Goal: Task Accomplishment & Management: Use online tool/utility

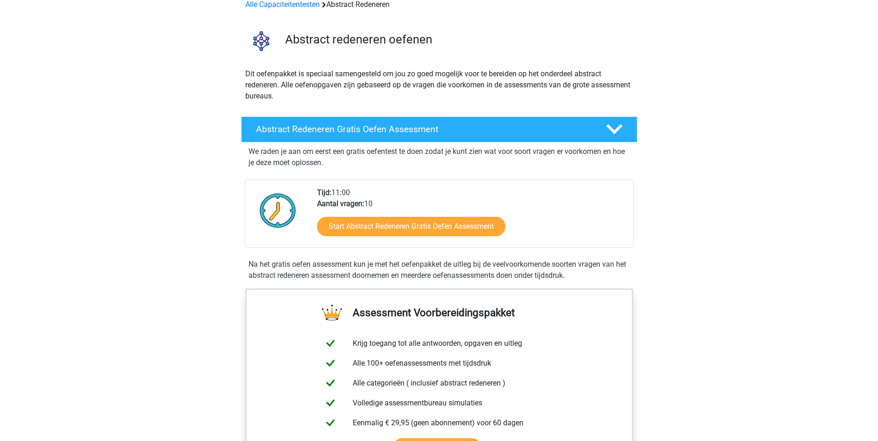
scroll to position [46, 0]
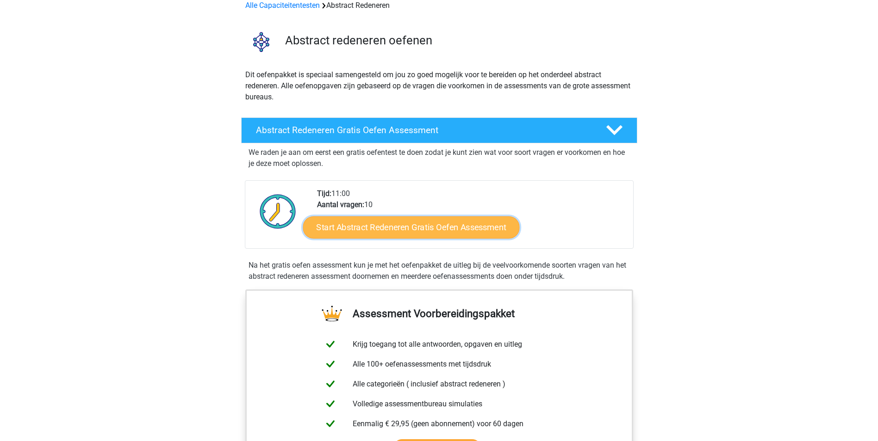
click at [362, 230] on link "Start Abstract Redeneren Gratis Oefen Assessment" at bounding box center [411, 227] width 217 height 22
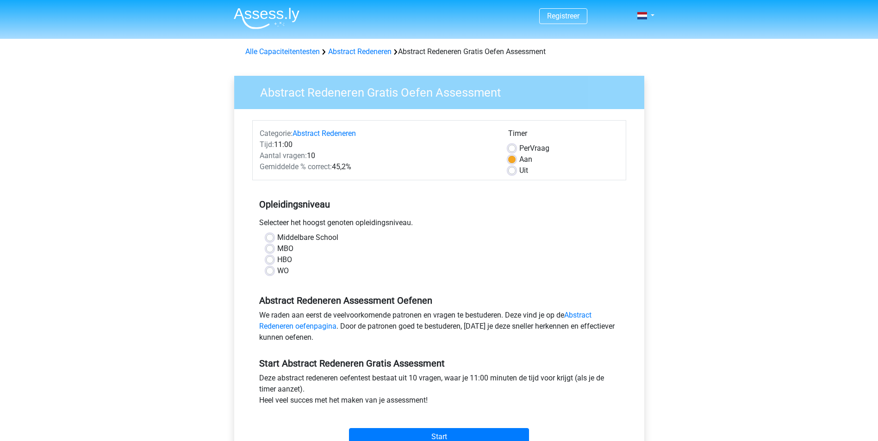
click at [277, 238] on label "Middelbare School" at bounding box center [307, 237] width 61 height 11
click at [271, 238] on input "Middelbare School" at bounding box center [269, 236] width 7 height 9
radio input "true"
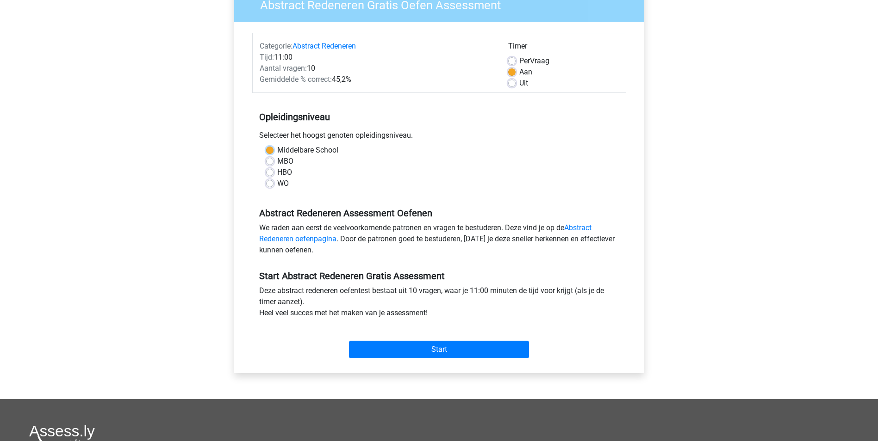
scroll to position [93, 0]
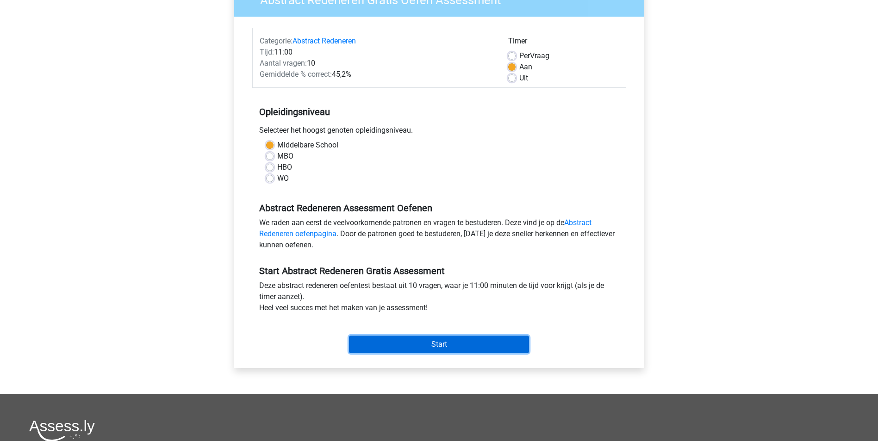
click at [437, 344] on input "Start" at bounding box center [439, 345] width 180 height 18
